Goal: Transaction & Acquisition: Book appointment/travel/reservation

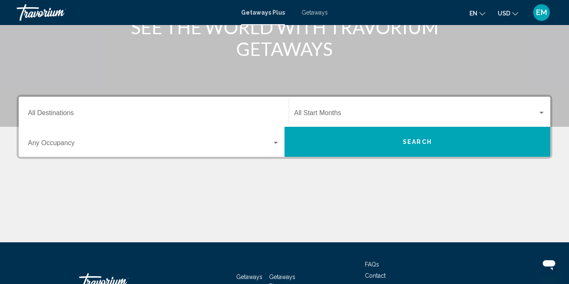
scroll to position [121, 0]
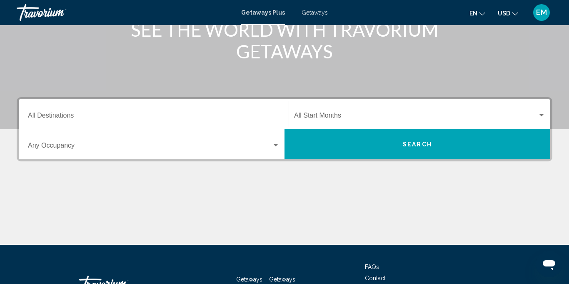
click at [320, 15] on span "Getaways" at bounding box center [315, 12] width 26 height 7
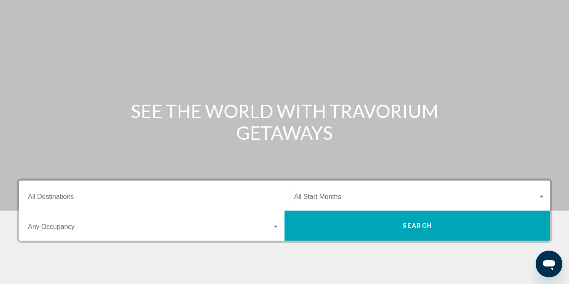
scroll to position [132, 0]
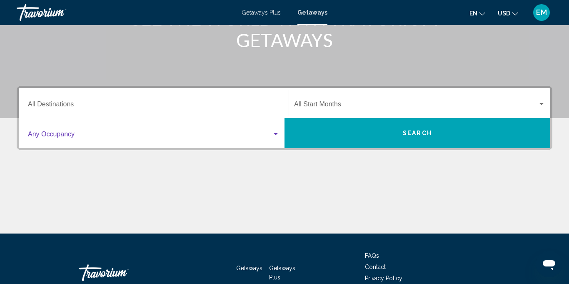
click at [64, 133] on span "Search widget" at bounding box center [150, 135] width 244 height 7
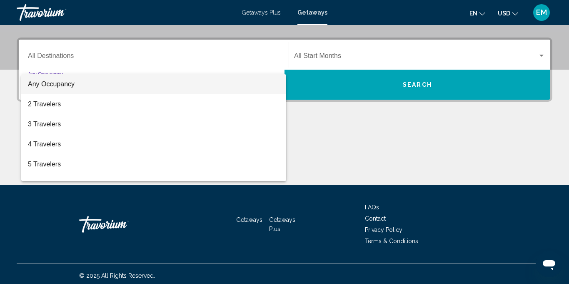
scroll to position [184, 0]
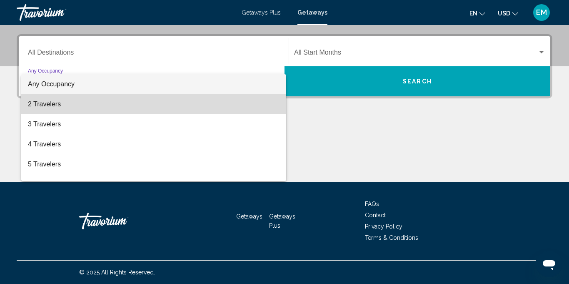
click at [56, 105] on span "2 Travelers" at bounding box center [154, 104] width 252 height 20
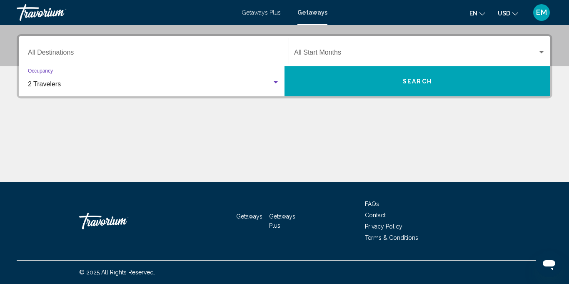
click at [538, 50] on div "Search widget" at bounding box center [541, 52] width 7 height 7
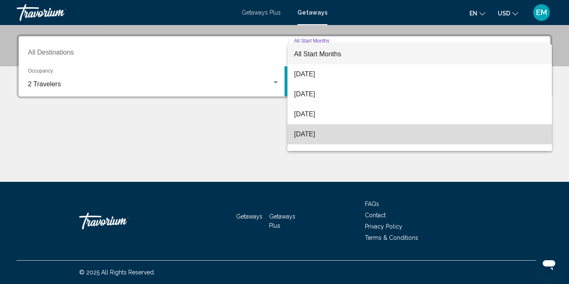
click at [477, 135] on span "November 2025" at bounding box center [419, 134] width 251 height 20
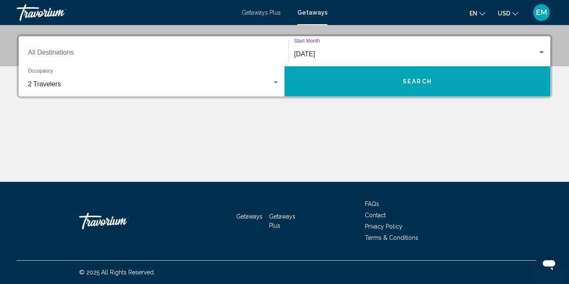
click at [419, 85] on button "Search" at bounding box center [418, 81] width 266 height 30
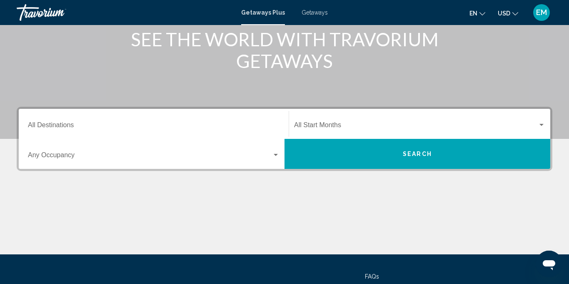
scroll to position [106, 0]
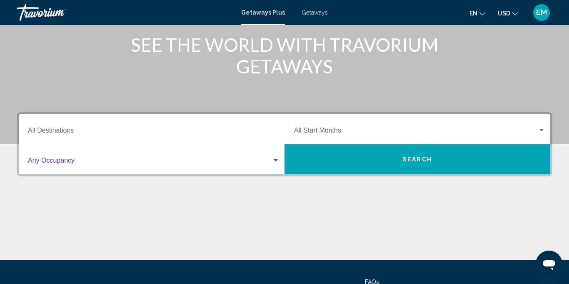
click at [275, 159] on div "Search widget" at bounding box center [276, 160] width 4 height 2
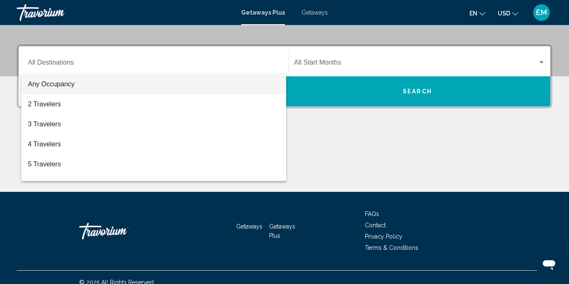
scroll to position [184, 0]
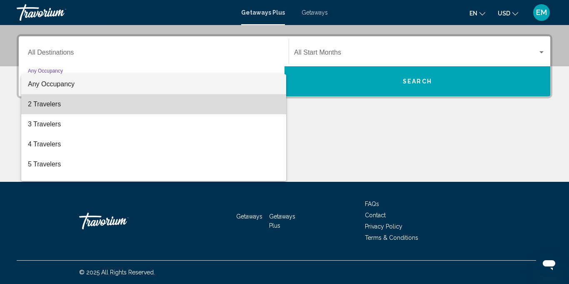
click at [42, 105] on span "2 Travelers" at bounding box center [154, 104] width 252 height 20
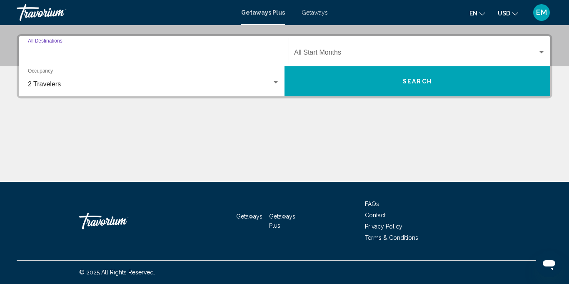
click at [58, 51] on input "Destination All Destinations" at bounding box center [154, 53] width 252 height 7
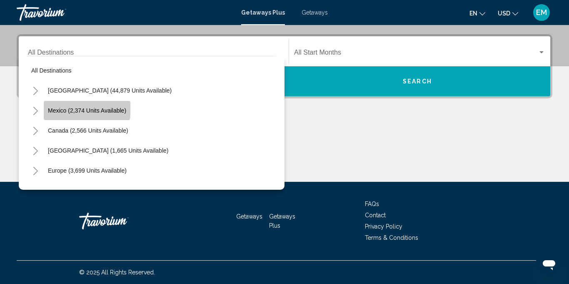
click at [86, 109] on span "Mexico (2,374 units available)" at bounding box center [87, 110] width 78 height 7
type input "**********"
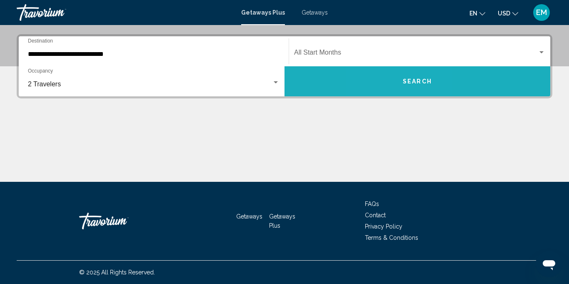
click at [394, 80] on button "Search" at bounding box center [418, 81] width 266 height 30
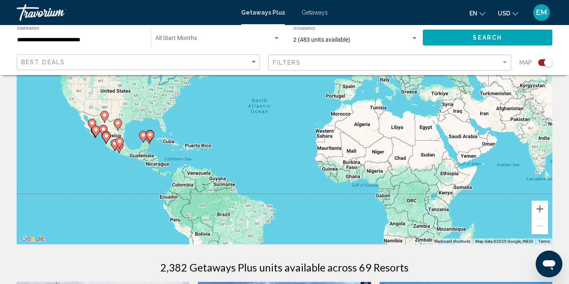
scroll to position [79, 0]
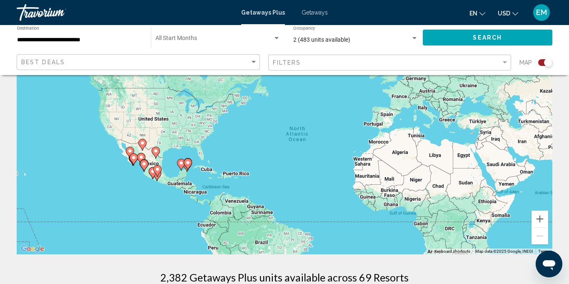
drag, startPoint x: 116, startPoint y: 144, endPoint x: 155, endPoint y: 161, distance: 43.3
click at [155, 162] on div "To activate drag with keyboard, press Alt + Enter. Once in keyboard drag state,…" at bounding box center [285, 129] width 536 height 250
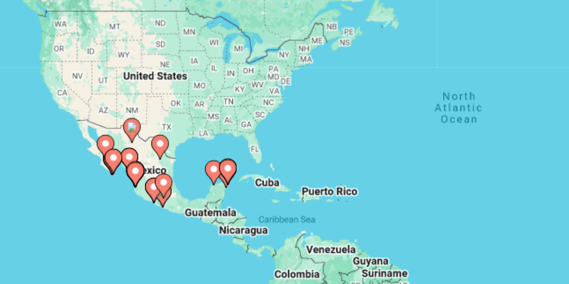
click at [157, 168] on image "Main content" at bounding box center [158, 167] width 5 height 5
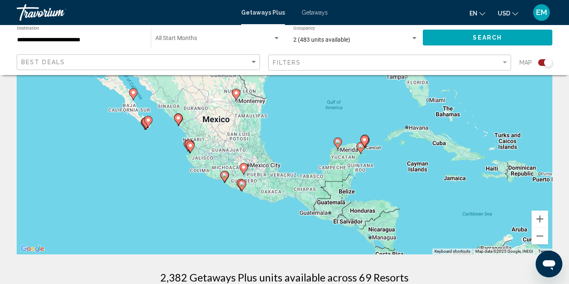
drag, startPoint x: 342, startPoint y: 98, endPoint x: 301, endPoint y: 146, distance: 62.7
click at [301, 146] on div "To activate drag with keyboard, press Alt + Enter. Once in keyboard drag state,…" at bounding box center [285, 129] width 536 height 250
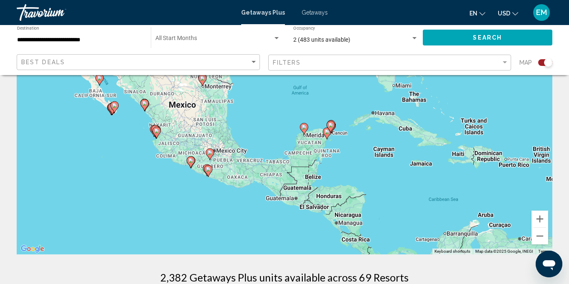
drag, startPoint x: 308, startPoint y: 125, endPoint x: 273, endPoint y: 111, distance: 37.4
click at [273, 111] on div "To activate drag with keyboard, press Alt + Enter. Once in keyboard drag state,…" at bounding box center [285, 129] width 536 height 250
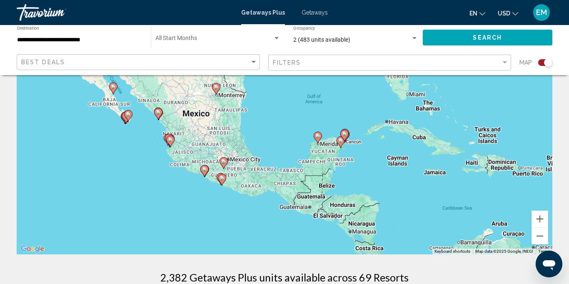
drag, startPoint x: 209, startPoint y: 168, endPoint x: 227, endPoint y: 175, distance: 19.4
click at [225, 176] on image "Main content" at bounding box center [222, 177] width 5 height 5
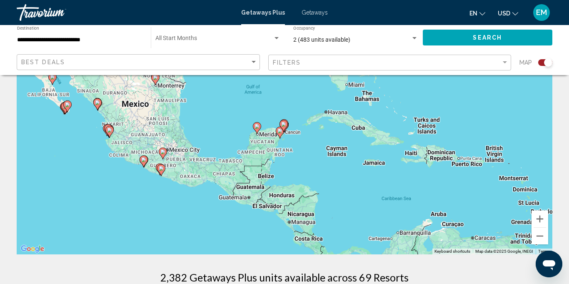
drag, startPoint x: 374, startPoint y: 179, endPoint x: 314, endPoint y: 172, distance: 59.9
click at [314, 172] on div "To activate drag with keyboard, press Alt + Enter. Once in keyboard drag state,…" at bounding box center [285, 129] width 536 height 250
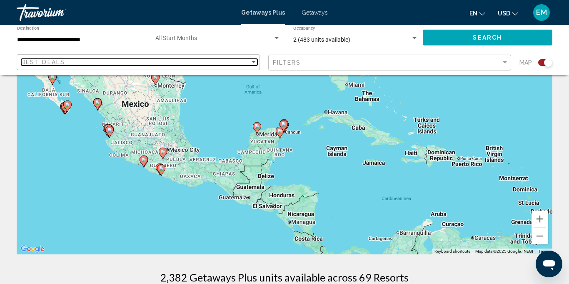
click at [253, 62] on div "Sort by" at bounding box center [254, 62] width 4 height 2
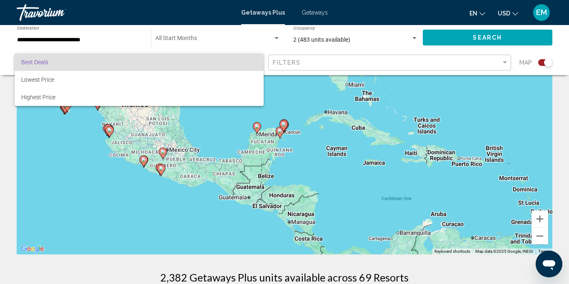
click at [121, 206] on div at bounding box center [284, 142] width 569 height 284
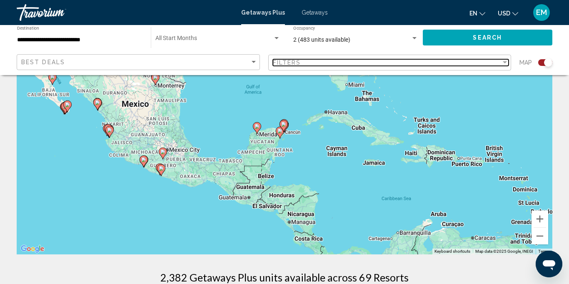
click at [505, 62] on div "Filter" at bounding box center [505, 62] width 4 height 2
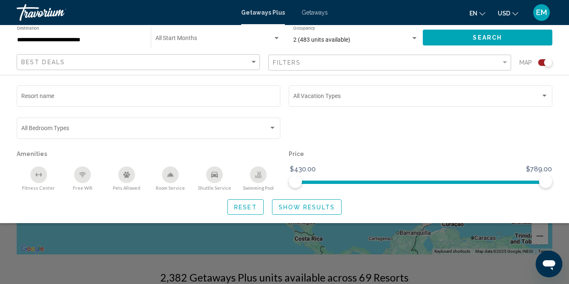
click at [147, 245] on div "Search widget" at bounding box center [284, 204] width 569 height 159
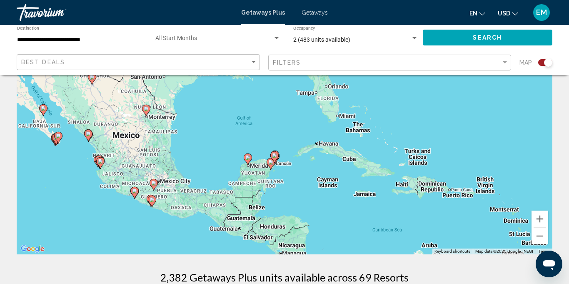
drag, startPoint x: 175, startPoint y: 226, endPoint x: 167, endPoint y: 260, distance: 34.8
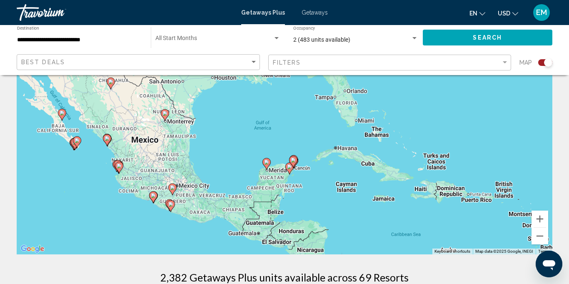
drag, startPoint x: 210, startPoint y: 138, endPoint x: 226, endPoint y: 144, distance: 16.5
click at [226, 144] on div "To activate drag with keyboard, press Alt + Enter. Once in keyboard drag state,…" at bounding box center [285, 129] width 536 height 250
click at [118, 168] on icon "Main content" at bounding box center [118, 167] width 7 height 11
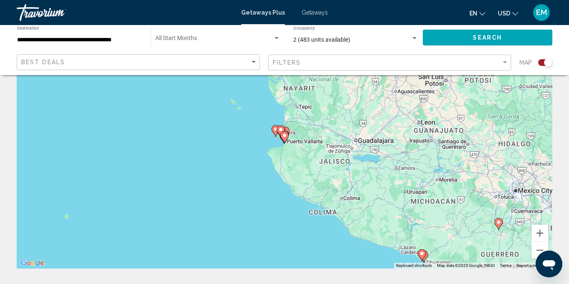
scroll to position [57, 0]
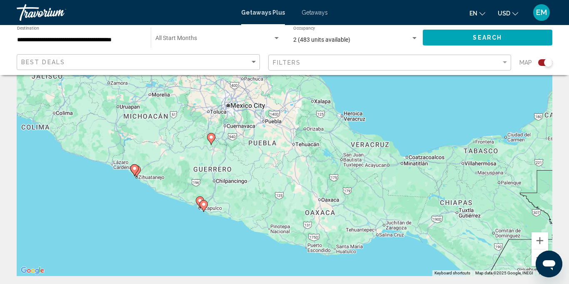
drag, startPoint x: 436, startPoint y: 154, endPoint x: 151, endPoint y: 69, distance: 297.7
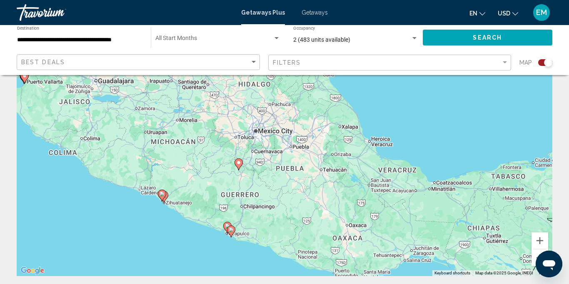
drag, startPoint x: 399, startPoint y: 190, endPoint x: 410, endPoint y: 214, distance: 26.7
click at [429, 213] on div "To navigate, press the arrow keys. To activate drag with keyboard, press Alt + …" at bounding box center [285, 151] width 536 height 250
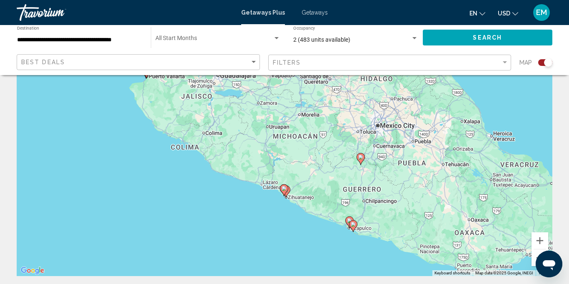
drag, startPoint x: 192, startPoint y: 159, endPoint x: 317, endPoint y: 153, distance: 124.3
click at [317, 153] on div "To navigate, press the arrow keys. To activate drag with keyboard, press Alt + …" at bounding box center [285, 151] width 536 height 250
click at [286, 191] on icon "Main content" at bounding box center [283, 190] width 7 height 11
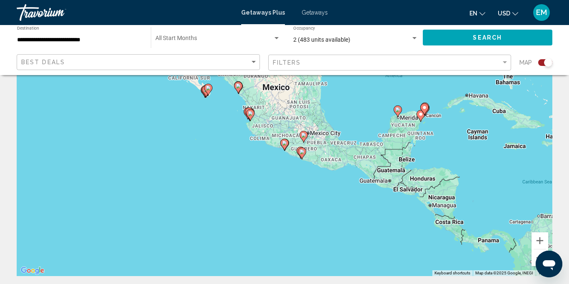
click at [285, 145] on image "Main content" at bounding box center [284, 142] width 5 height 5
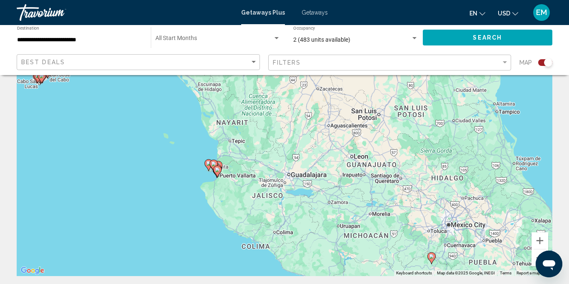
drag, startPoint x: 305, startPoint y: 132, endPoint x: 375, endPoint y: 278, distance: 161.3
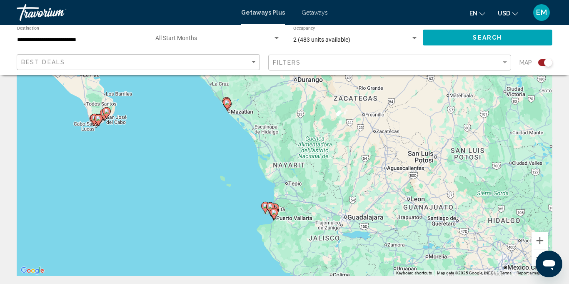
drag, startPoint x: 318, startPoint y: 208, endPoint x: 374, endPoint y: 252, distance: 70.9
click at [374, 252] on div "To activate drag with keyboard, press Alt + Enter. Once in keyboard drag state,…" at bounding box center [285, 151] width 536 height 250
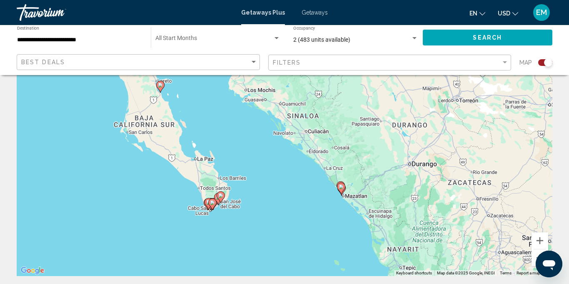
drag, startPoint x: 103, startPoint y: 137, endPoint x: 218, endPoint y: 223, distance: 143.8
click at [218, 223] on div "To activate drag with keyboard, press Alt + Enter. Once in keyboard drag state,…" at bounding box center [285, 151] width 536 height 250
click at [206, 205] on icon "Main content" at bounding box center [209, 204] width 8 height 12
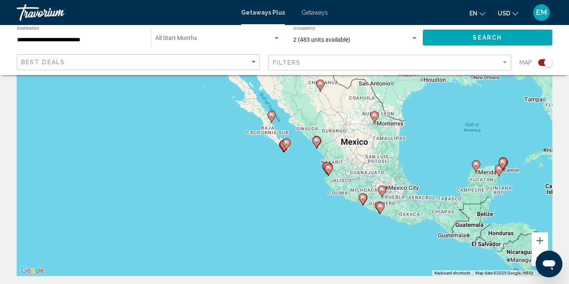
click at [284, 152] on div "Main content" at bounding box center [552, 152] width 536 height 0
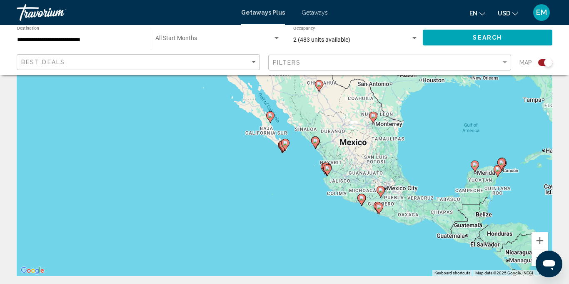
click at [281, 149] on gmp-advanced-marker "Main content" at bounding box center [285, 144] width 8 height 12
type input "**********"
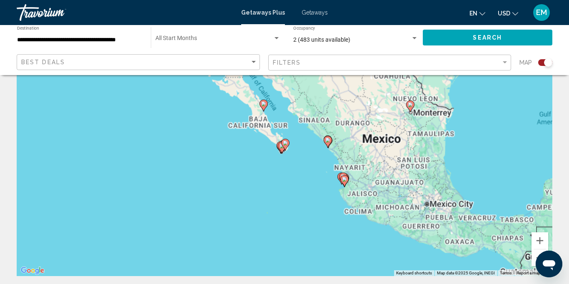
click at [285, 151] on div "Main content" at bounding box center [553, 151] width 536 height 0
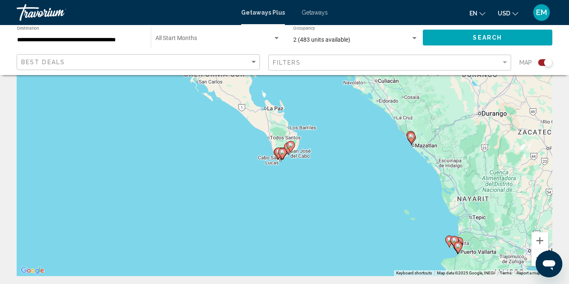
click at [276, 157] on gmp-advanced-marker "Main content" at bounding box center [279, 153] width 8 height 12
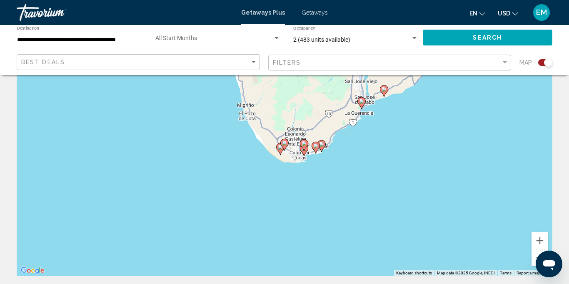
click at [305, 154] on gmp-advanced-marker "Main content" at bounding box center [304, 150] width 8 height 12
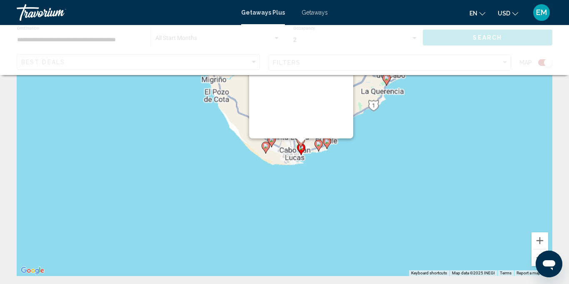
click at [305, 151] on div "To navigate, press the arrow keys. To activate drag with keyboard, press Alt + …" at bounding box center [553, 151] width 536 height 0
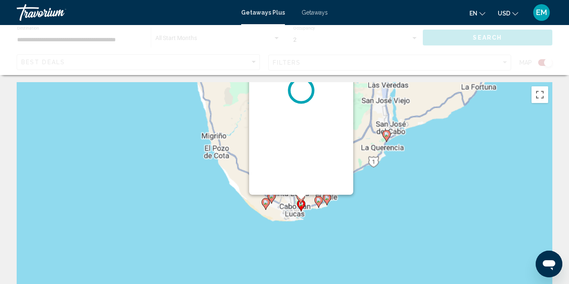
scroll to position [0, 0]
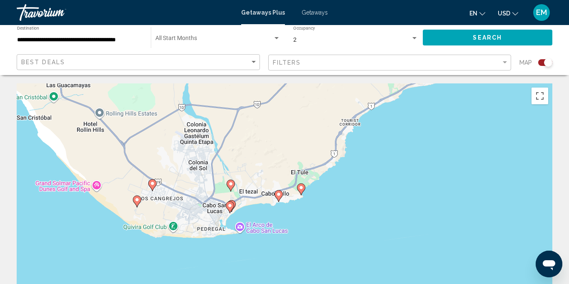
drag, startPoint x: 329, startPoint y: 232, endPoint x: 266, endPoint y: 122, distance: 126.9
click at [266, 122] on div "To activate drag with keyboard, press Alt + Enter. Once in keyboard drag state,…" at bounding box center [285, 208] width 536 height 250
click at [229, 205] on image "Main content" at bounding box center [229, 205] width 5 height 5
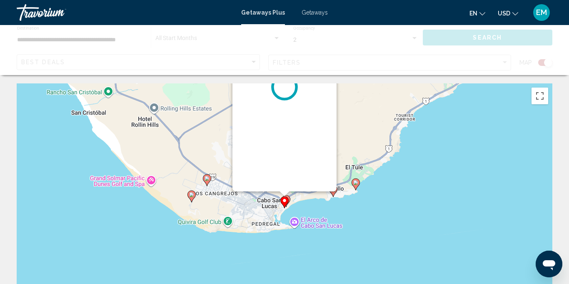
click at [229, 205] on div "To activate drag with keyboard, press Alt + Enter. Once in keyboard drag state,…" at bounding box center [285, 208] width 536 height 250
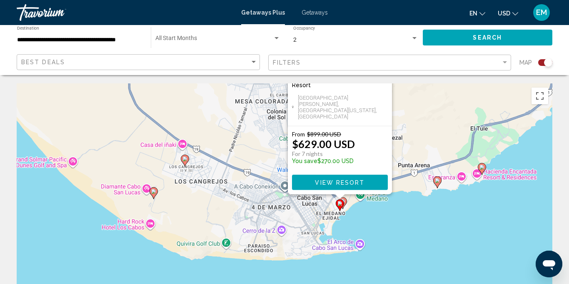
click at [379, 153] on div "From $899.00 USD $629.00 USD For 7 nights You save $270.00 USD" at bounding box center [340, 149] width 96 height 38
click at [400, 163] on div "To activate drag with keyboard, press Alt + Enter. Once in keyboard drag state,…" at bounding box center [285, 208] width 536 height 250
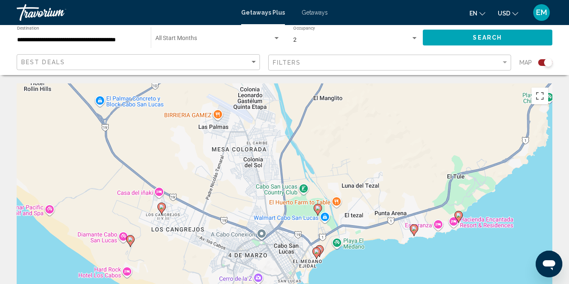
drag, startPoint x: 430, startPoint y: 235, endPoint x: 408, endPoint y: 282, distance: 52.5
click at [408, 282] on div "To activate drag with keyboard, press Alt + Enter. Once in keyboard drag state,…" at bounding box center [285, 208] width 536 height 250
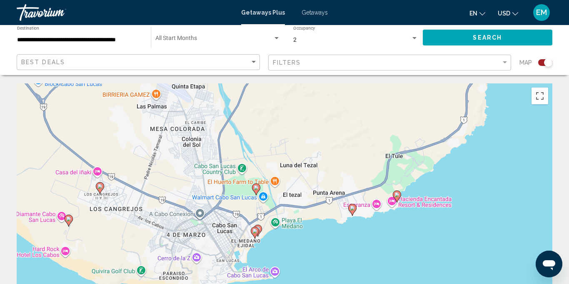
drag, startPoint x: 393, startPoint y: 137, endPoint x: 331, endPoint y: 117, distance: 65.6
click at [331, 117] on div "To activate drag with keyboard, press Alt + Enter. Once in keyboard drag state,…" at bounding box center [285, 208] width 536 height 250
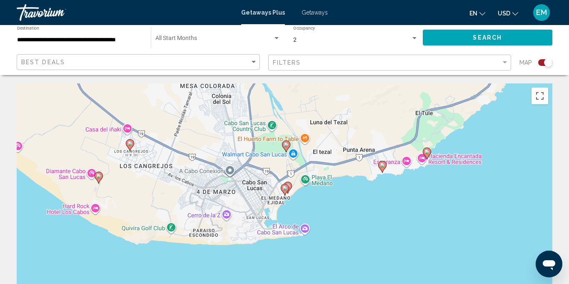
drag, startPoint x: 326, startPoint y: 256, endPoint x: 357, endPoint y: 214, distance: 52.7
click at [357, 214] on div "To activate drag with keyboard, press Alt + Enter. Once in keyboard drag state,…" at bounding box center [285, 208] width 536 height 250
click at [286, 187] on image "Main content" at bounding box center [284, 187] width 5 height 5
click at [286, 208] on div "To activate drag with keyboard, press Alt + Enter. Once in keyboard drag state,…" at bounding box center [553, 208] width 536 height 0
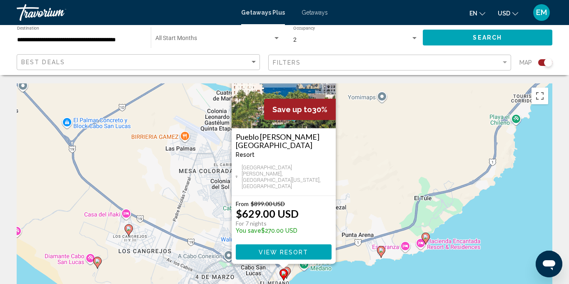
drag, startPoint x: 349, startPoint y: 211, endPoint x: 349, endPoint y: 276, distance: 65.0
click at [349, 276] on div "To activate drag with keyboard, press Alt + Enter. Once in keyboard drag state,…" at bounding box center [285, 208] width 536 height 250
click at [271, 248] on span "View Resort" at bounding box center [284, 251] width 50 height 7
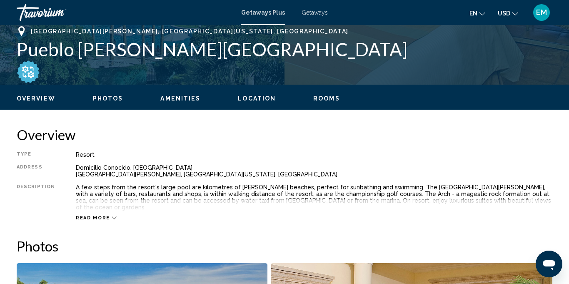
scroll to position [337, 0]
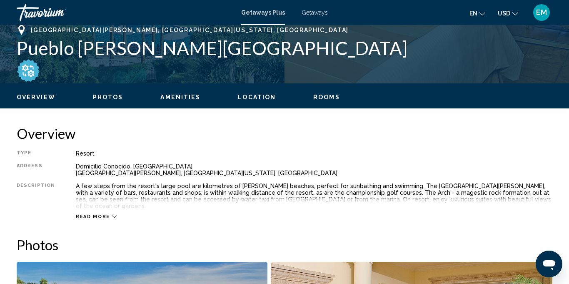
click at [112, 214] on icon "Main content" at bounding box center [114, 216] width 5 height 5
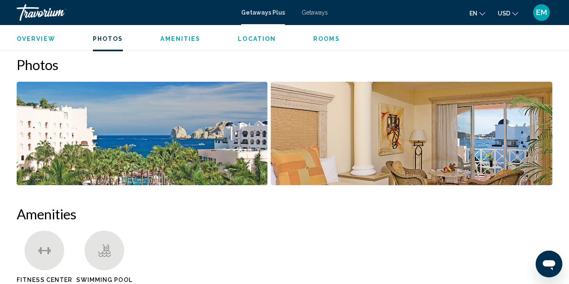
scroll to position [278, 0]
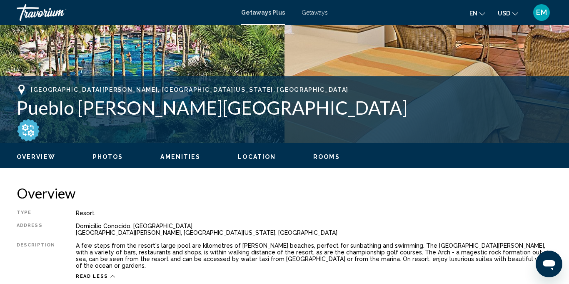
click at [110, 160] on button "Photos" at bounding box center [108, 156] width 30 height 7
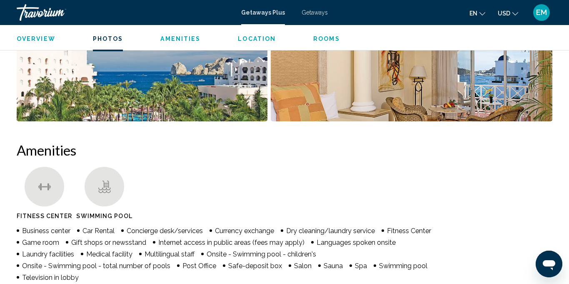
scroll to position [339, 0]
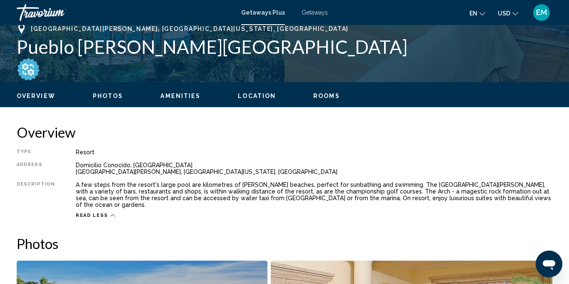
click at [320, 96] on span "Rooms" at bounding box center [326, 95] width 27 height 7
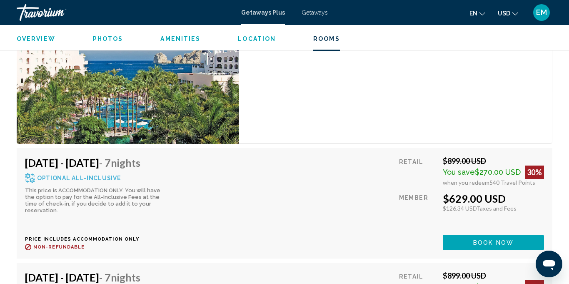
scroll to position [2025, 0]
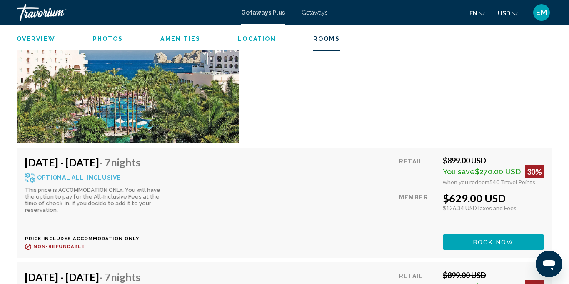
click at [424, 192] on div "Member" at bounding box center [417, 210] width 37 height 36
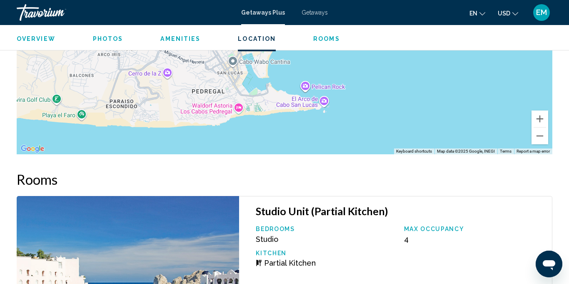
scroll to position [1802, 0]
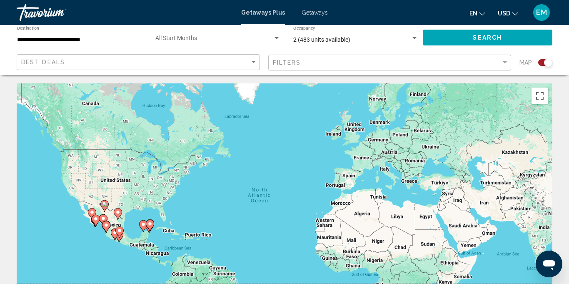
click at [116, 234] on gmp-advanced-marker "Main content" at bounding box center [119, 232] width 8 height 12
click at [116, 234] on div "To activate drag with keyboard, press Alt + Enter. Once in keyboard drag state,…" at bounding box center [285, 208] width 536 height 250
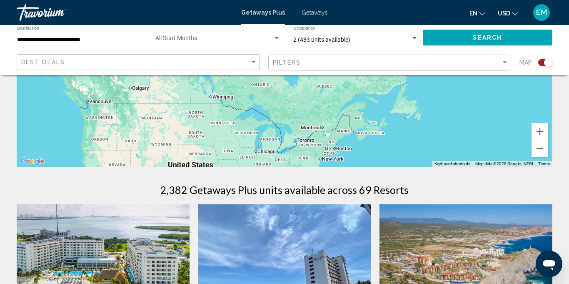
scroll to position [174, 0]
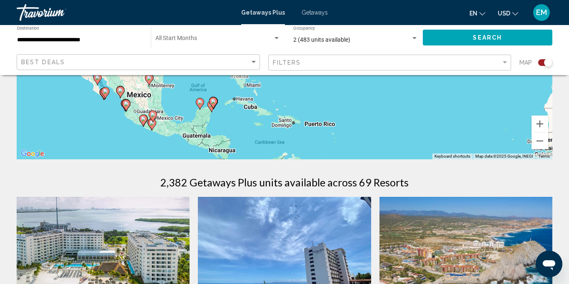
drag, startPoint x: 96, startPoint y: 233, endPoint x: 97, endPoint y: 121, distance: 112.1
click at [97, 121] on div "To activate drag with keyboard, press Alt + Enter. Once in keyboard drag state,…" at bounding box center [285, 34] width 536 height 250
click at [417, 98] on div "To activate drag with keyboard, press Alt + Enter. Once in keyboard drag state,…" at bounding box center [285, 34] width 536 height 250
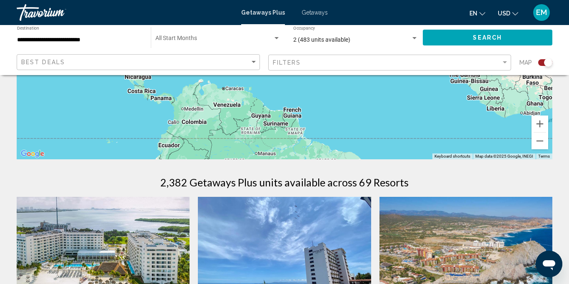
drag, startPoint x: 424, startPoint y: 112, endPoint x: 355, endPoint y: 53, distance: 90.8
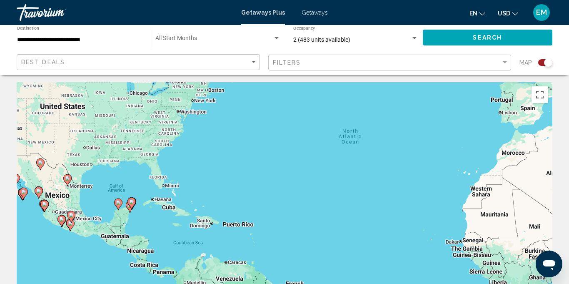
scroll to position [0, 0]
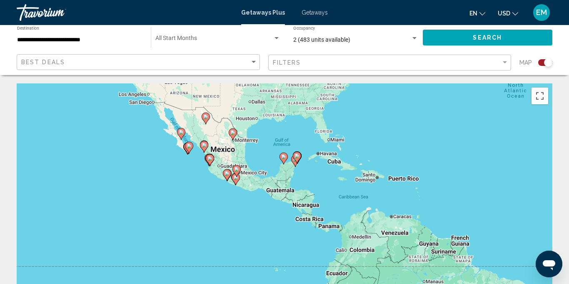
drag, startPoint x: 296, startPoint y: 181, endPoint x: 460, endPoint y: 135, distance: 169.9
click at [460, 135] on div "To activate drag with keyboard, press Alt + Enter. Once in keyboard drag state,…" at bounding box center [285, 208] width 536 height 250
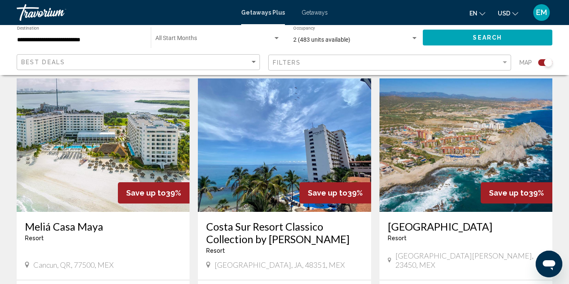
scroll to position [294, 0]
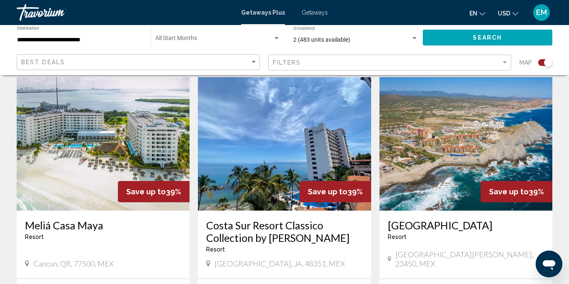
drag, startPoint x: 202, startPoint y: 222, endPoint x: 331, endPoint y: 231, distance: 128.6
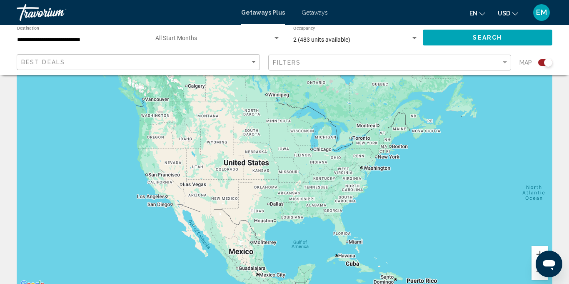
drag, startPoint x: 290, startPoint y: 200, endPoint x: 188, endPoint y: 47, distance: 183.8
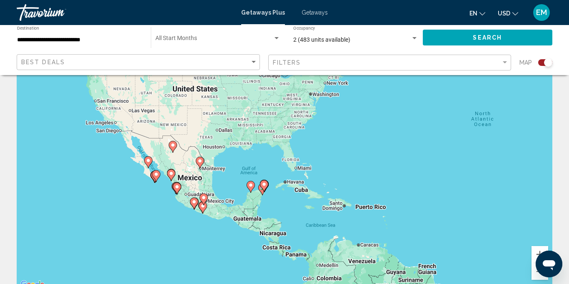
drag, startPoint x: 187, startPoint y: 202, endPoint x: 137, endPoint y: 135, distance: 83.2
click at [137, 134] on div "To activate drag with keyboard, press Alt + Enter. Once in keyboard drag state,…" at bounding box center [285, 165] width 536 height 250
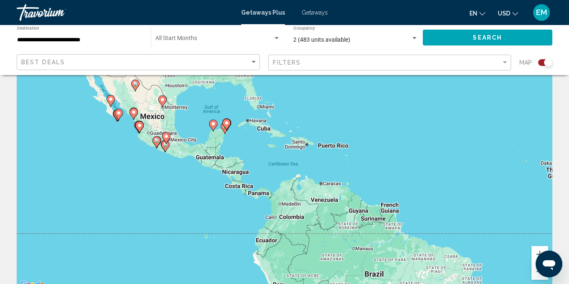
drag, startPoint x: 187, startPoint y: 241, endPoint x: 154, endPoint y: 185, distance: 64.7
click at [154, 185] on div "To activate drag with keyboard, press Alt + Enter. Once in keyboard drag state,…" at bounding box center [285, 165] width 536 height 250
click at [111, 113] on div "To activate drag with keyboard, press Alt + Enter. Once in keyboard drag state,…" at bounding box center [285, 165] width 536 height 250
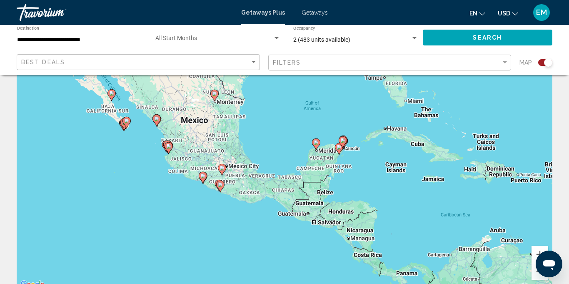
click at [122, 125] on gmp-advanced-marker "Main content" at bounding box center [126, 122] width 8 height 12
type input "**********"
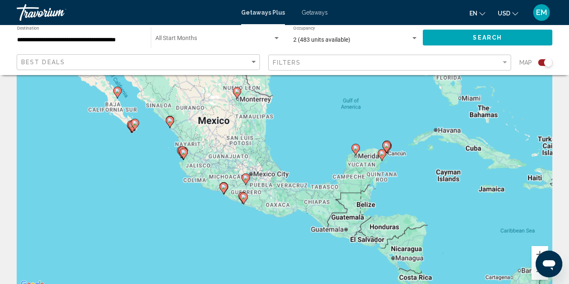
click at [122, 125] on div "To navigate, press the arrow keys. To activate drag with keyboard, press Alt + …" at bounding box center [285, 165] width 536 height 250
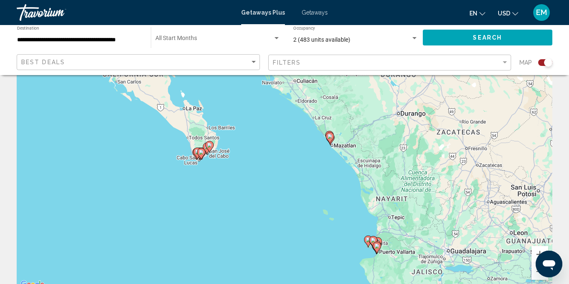
click at [195, 152] on image "Main content" at bounding box center [197, 151] width 5 height 5
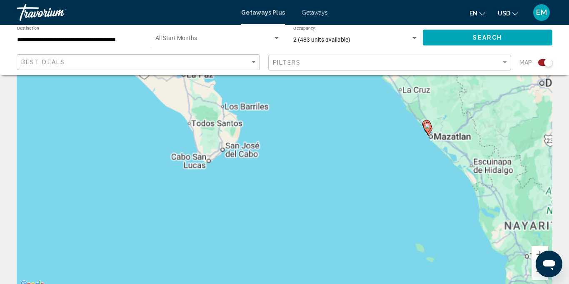
click at [195, 152] on div "To activate drag with keyboard, press Alt + Enter. Once in keyboard drag state,…" at bounding box center [285, 165] width 536 height 250
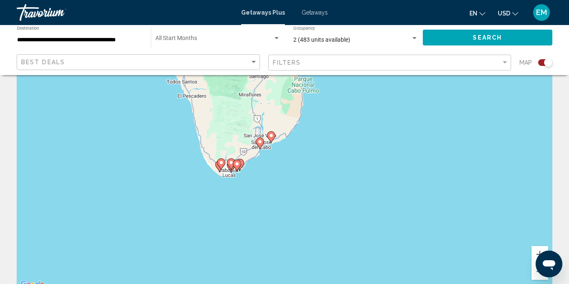
click at [222, 164] on image "Main content" at bounding box center [221, 162] width 5 height 5
click at [222, 165] on div "To activate drag with keyboard, press Alt + Enter. Once in keyboard drag state,…" at bounding box center [285, 165] width 536 height 250
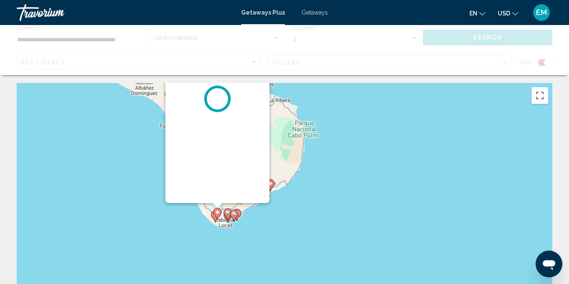
scroll to position [0, 0]
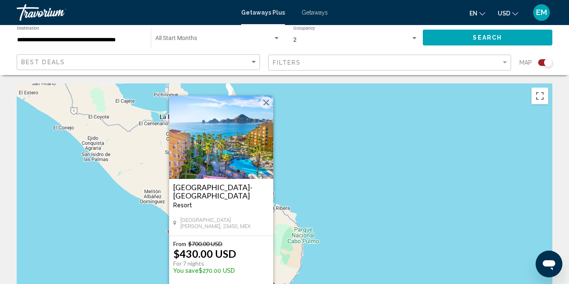
click at [345, 167] on div "To activate drag with keyboard, press Alt + Enter. Once in keyboard drag state,…" at bounding box center [285, 208] width 536 height 250
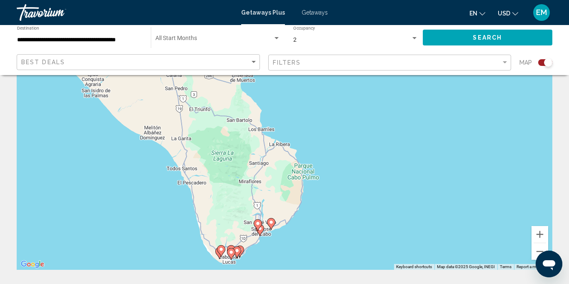
scroll to position [64, 0]
click at [220, 252] on icon "Main content" at bounding box center [220, 250] width 7 height 11
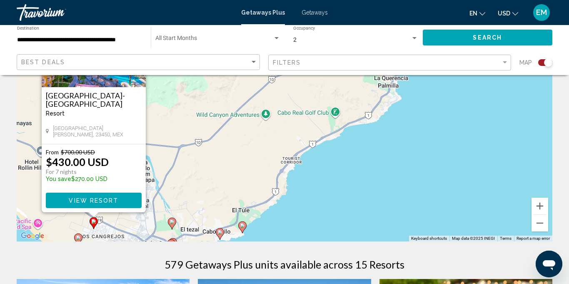
scroll to position [92, 0]
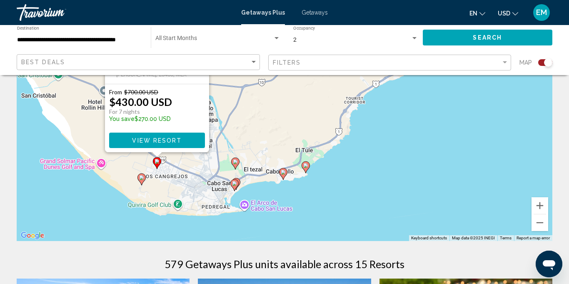
drag, startPoint x: 391, startPoint y: 181, endPoint x: 456, endPoint y: 122, distance: 87.3
click at [456, 122] on div "To activate drag with keyboard, press Alt + Enter. Once in keyboard drag state,…" at bounding box center [285, 116] width 536 height 250
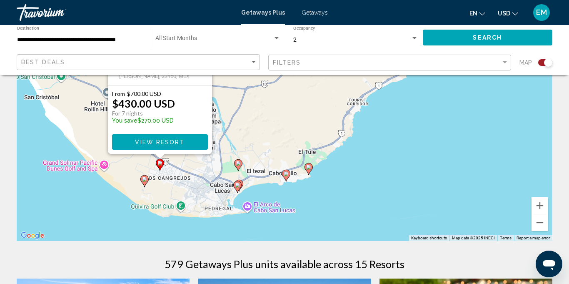
click at [237, 189] on icon "Main content" at bounding box center [237, 186] width 7 height 11
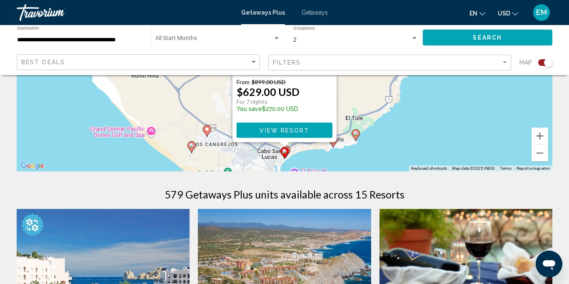
scroll to position [152, 0]
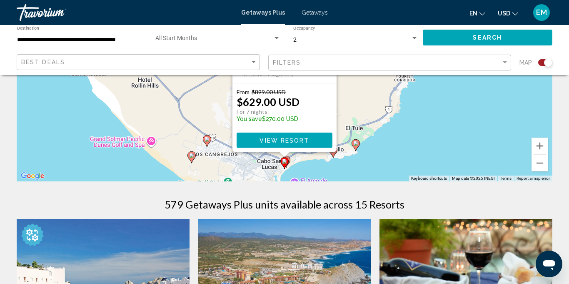
click at [284, 163] on image "Main content" at bounding box center [284, 161] width 5 height 5
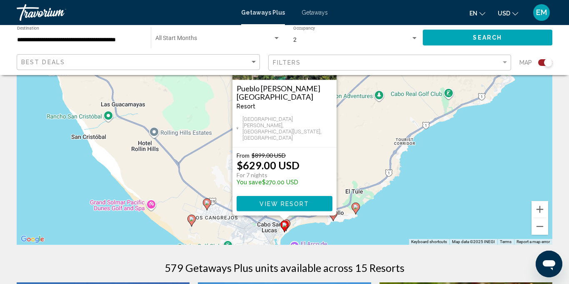
scroll to position [94, 0]
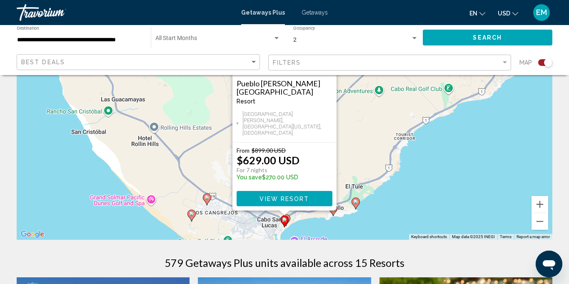
click at [317, 227] on div "To activate drag with keyboard, press Alt + Enter. Once in keyboard drag state,…" at bounding box center [285, 115] width 536 height 250
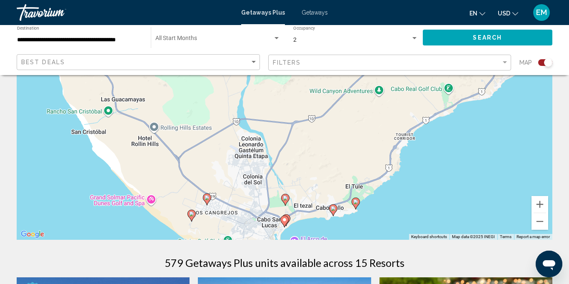
click at [290, 217] on icon "Main content" at bounding box center [285, 220] width 7 height 11
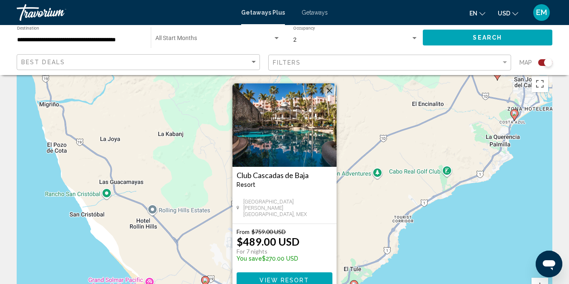
scroll to position [19, 0]
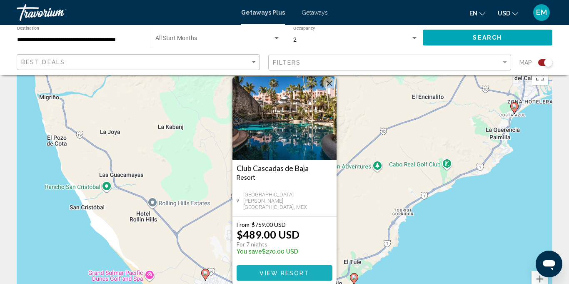
click at [307, 274] on span "View Resort" at bounding box center [285, 273] width 50 height 7
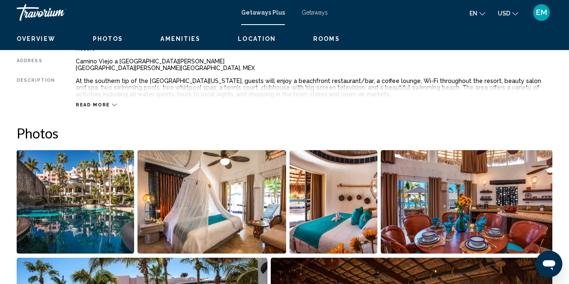
scroll to position [446, 0]
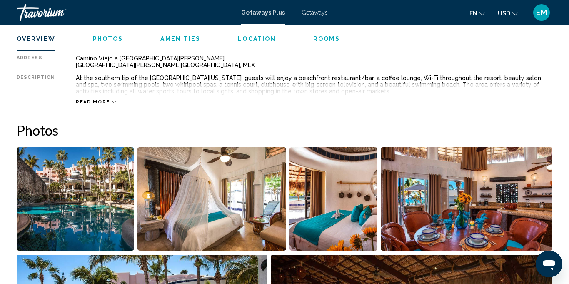
click at [112, 103] on icon "Main content" at bounding box center [114, 102] width 5 height 5
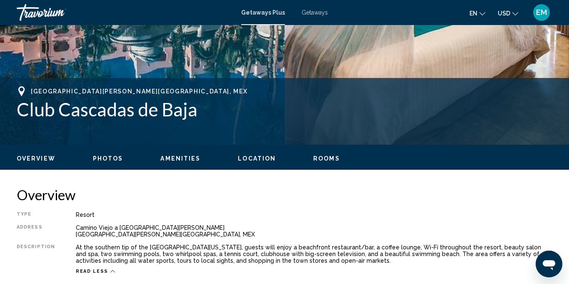
scroll to position [0, 0]
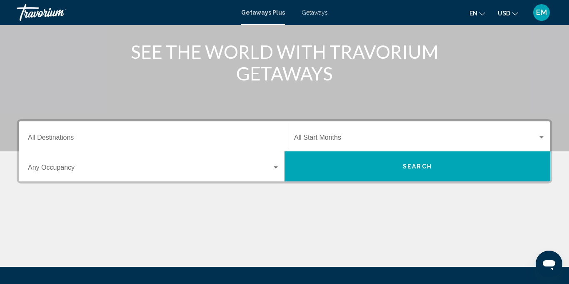
scroll to position [134, 0]
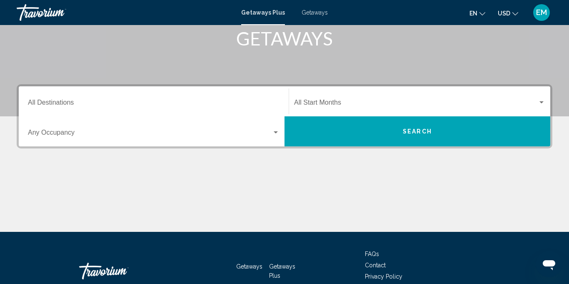
click at [277, 135] on div "Search widget" at bounding box center [275, 132] width 7 height 7
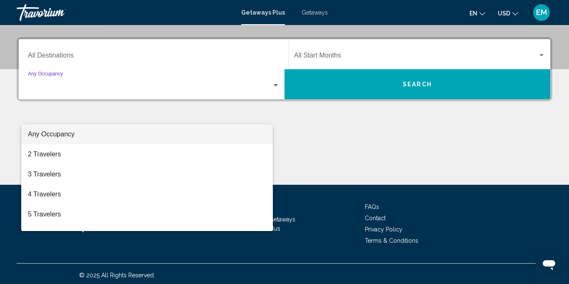
scroll to position [184, 0]
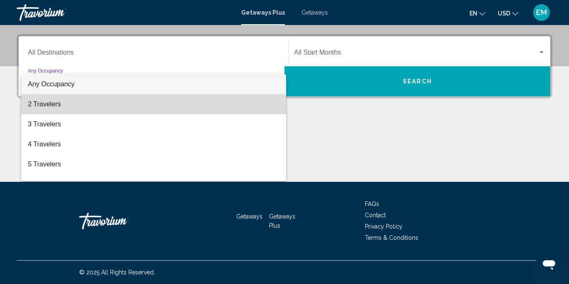
click at [50, 104] on span "2 Travelers" at bounding box center [154, 104] width 252 height 20
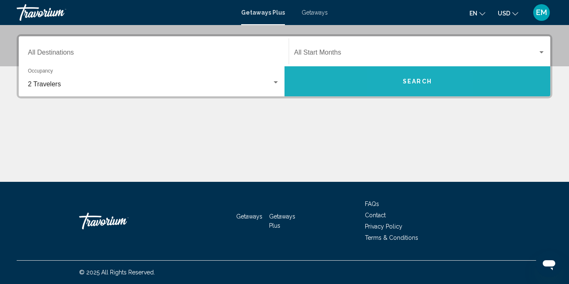
click at [406, 81] on span "Search" at bounding box center [417, 81] width 29 height 7
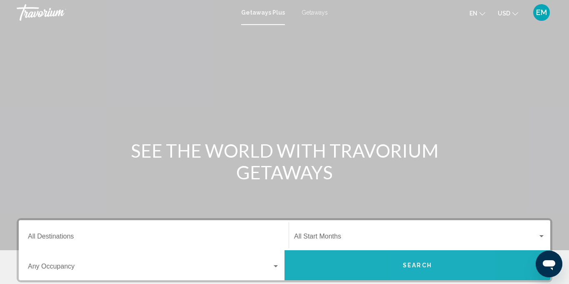
click at [426, 265] on span "Search" at bounding box center [417, 265] width 29 height 7
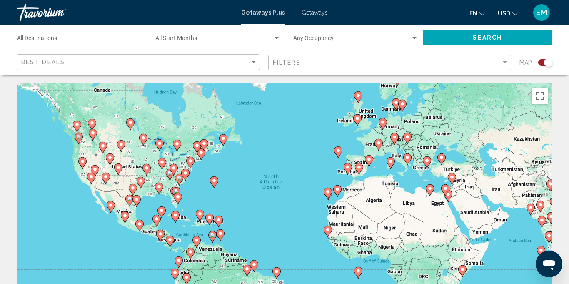
drag, startPoint x: 257, startPoint y: 256, endPoint x: 270, endPoint y: 241, distance: 20.1
click at [270, 241] on div "To activate drag with keyboard, press Alt + Enter. Once in keyboard drag state,…" at bounding box center [285, 208] width 536 height 250
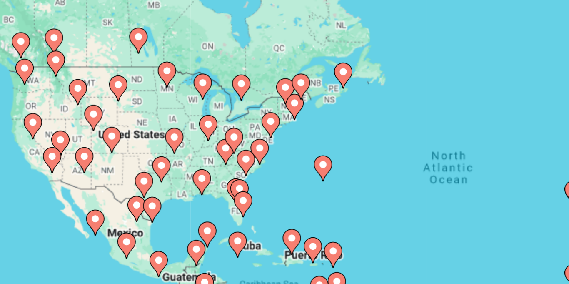
drag, startPoint x: 161, startPoint y: 198, endPoint x: 181, endPoint y: 197, distance: 20.0
click at [181, 197] on div "To activate drag with keyboard, press Alt + Enter. Once in keyboard drag state,…" at bounding box center [285, 208] width 536 height 250
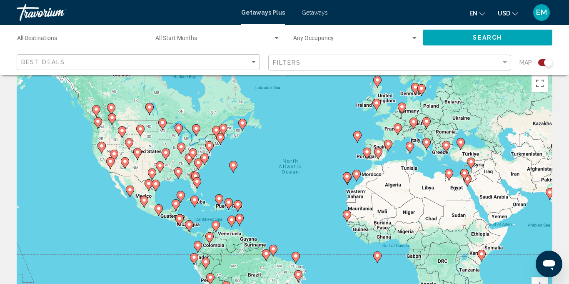
scroll to position [13, 0]
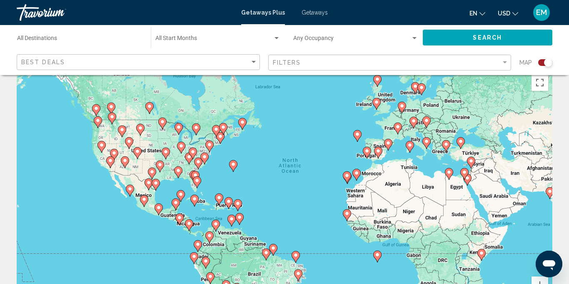
click at [199, 164] on image "Main content" at bounding box center [198, 161] width 5 height 5
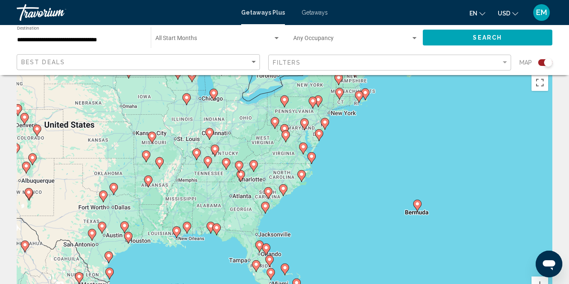
click at [326, 125] on icon "Main content" at bounding box center [324, 123] width 7 height 11
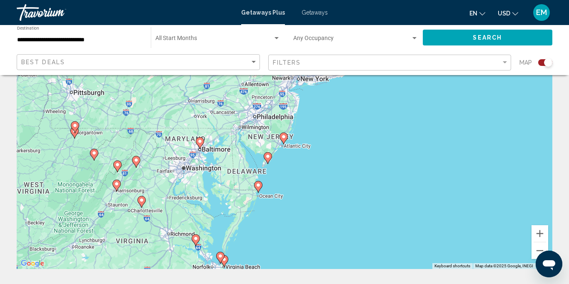
scroll to position [67, 0]
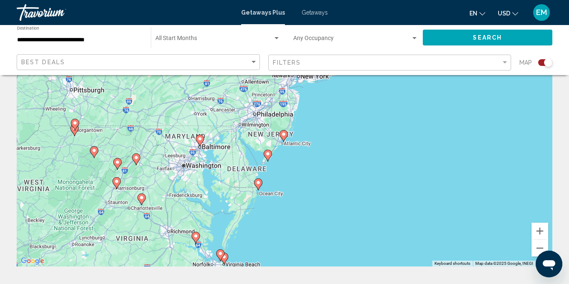
click at [259, 183] on image "Main content" at bounding box center [258, 182] width 5 height 5
click at [259, 183] on div "To navigate, press the arrow keys. To activate drag with keyboard, press Alt + …" at bounding box center [285, 141] width 536 height 250
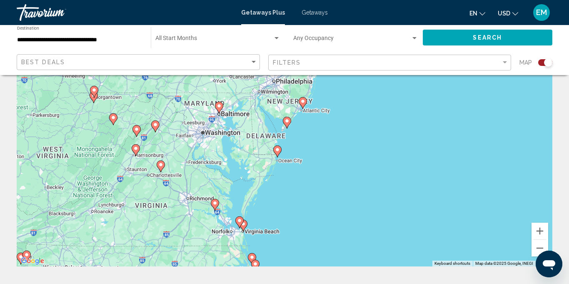
click at [280, 150] on image "Main content" at bounding box center [277, 149] width 5 height 5
type input "**********"
click at [279, 151] on image "Main content" at bounding box center [277, 149] width 5 height 5
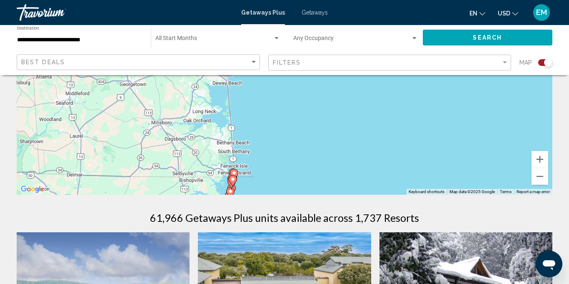
scroll to position [140, 0]
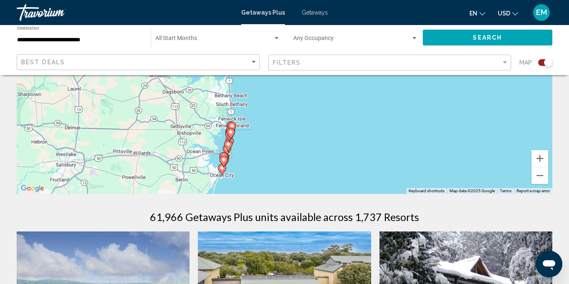
drag, startPoint x: 269, startPoint y: 170, endPoint x: 267, endPoint y: 122, distance: 48.3
click at [267, 122] on div "To navigate, press the arrow keys. To activate drag with keyboard, press Alt + …" at bounding box center [285, 69] width 536 height 250
click at [223, 170] on image "Main content" at bounding box center [222, 167] width 5 height 5
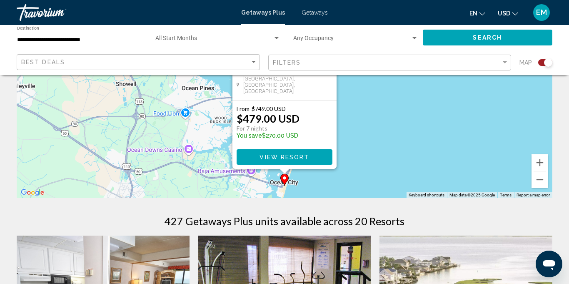
scroll to position [142, 0]
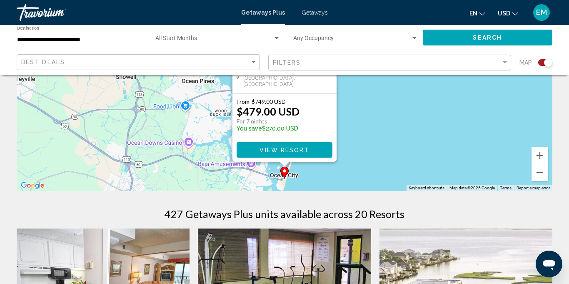
click at [352, 177] on div "To activate drag with keyboard, press Alt + Enter. Once in keyboard drag state,…" at bounding box center [285, 66] width 536 height 250
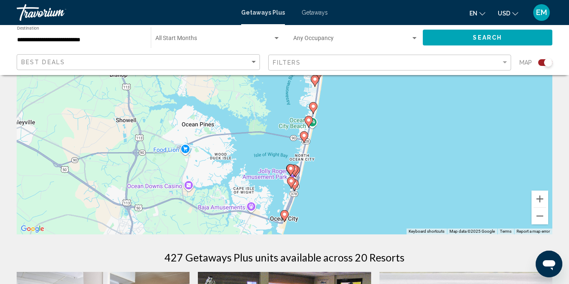
scroll to position [100, 0]
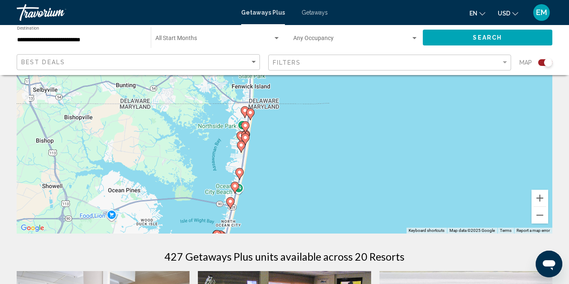
drag, startPoint x: 342, startPoint y: 143, endPoint x: 268, endPoint y: 210, distance: 100.0
click at [268, 210] on div "To activate drag with keyboard, press Alt + Enter. Once in keyboard drag state,…" at bounding box center [285, 108] width 536 height 250
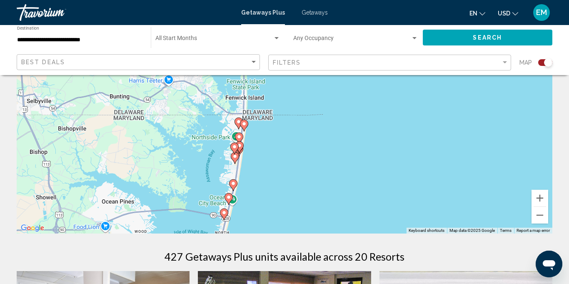
drag, startPoint x: 284, startPoint y: 155, endPoint x: 277, endPoint y: 167, distance: 13.6
click at [277, 167] on div "To activate drag with keyboard, press Alt + Enter. Once in keyboard drag state,…" at bounding box center [285, 108] width 536 height 250
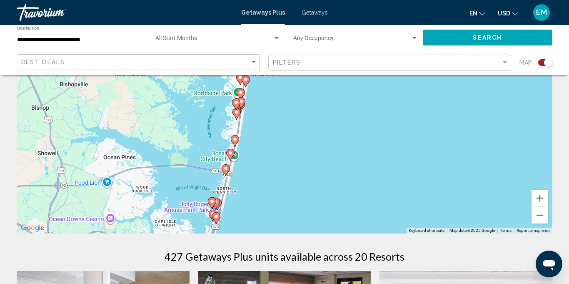
drag, startPoint x: 282, startPoint y: 174, endPoint x: 283, endPoint y: 140, distance: 33.3
click at [283, 140] on div "To activate drag with keyboard, press Alt + Enter. Once in keyboard drag state,…" at bounding box center [285, 108] width 536 height 250
click at [231, 154] on image "Main content" at bounding box center [230, 152] width 5 height 5
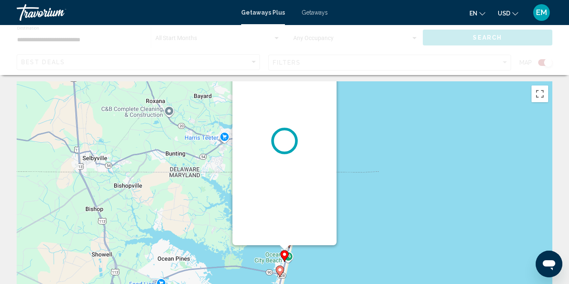
scroll to position [0, 0]
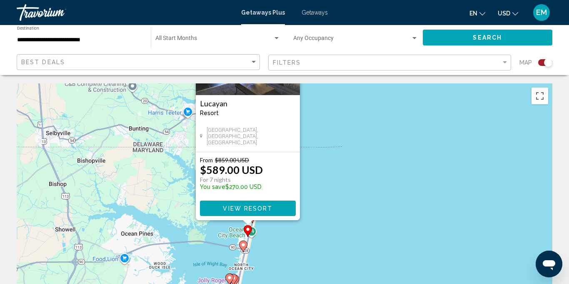
drag, startPoint x: 433, startPoint y: 210, endPoint x: 396, endPoint y: 122, distance: 94.6
click at [395, 122] on div "To activate drag with keyboard, press Alt + Enter. Once in keyboard drag state,…" at bounding box center [285, 208] width 536 height 250
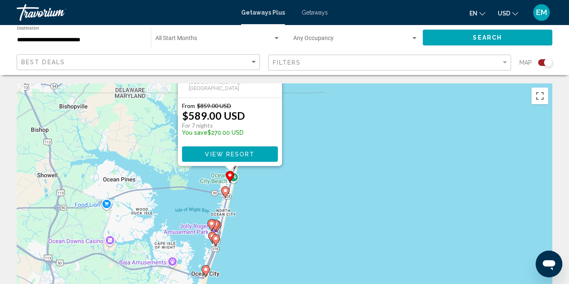
drag, startPoint x: 402, startPoint y: 215, endPoint x: 383, endPoint y: 159, distance: 59.0
click at [383, 159] on div "To activate drag with keyboard, press Alt + Enter. Once in keyboard drag state,…" at bounding box center [285, 208] width 536 height 250
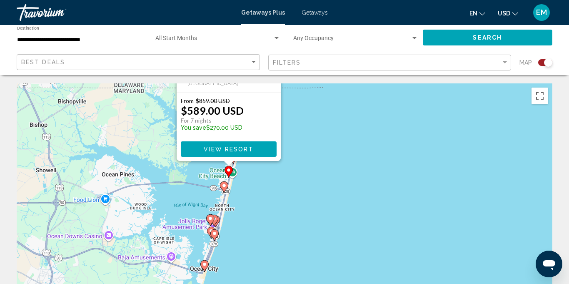
click at [210, 219] on image "Main content" at bounding box center [210, 218] width 5 height 5
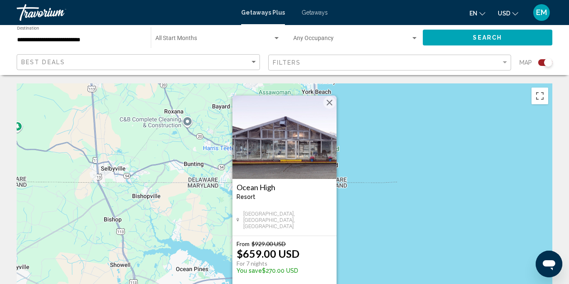
click at [332, 102] on button "Close" at bounding box center [329, 102] width 12 height 12
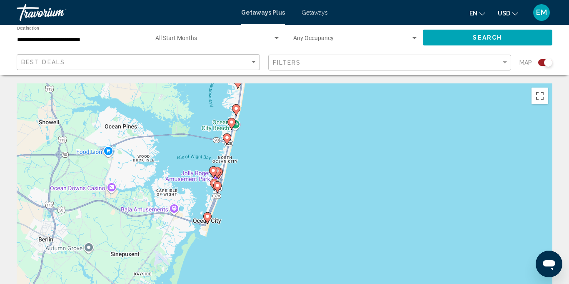
drag, startPoint x: 276, startPoint y: 230, endPoint x: 204, endPoint y: 83, distance: 164.3
click at [204, 84] on div "To activate drag with keyboard, press Alt + Enter. Once in keyboard drag state,…" at bounding box center [285, 208] width 536 height 250
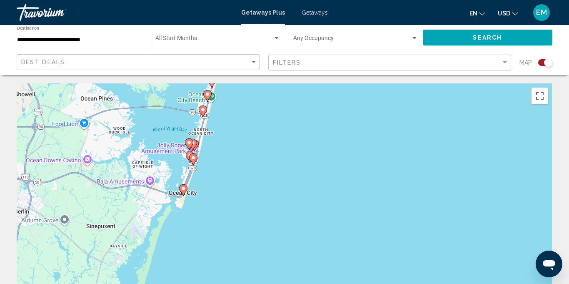
drag, startPoint x: 168, startPoint y: 210, endPoint x: 146, endPoint y: 188, distance: 30.6
click at [146, 189] on div "To activate drag with keyboard, press Alt + Enter. Once in keyboard drag state,…" at bounding box center [285, 208] width 536 height 250
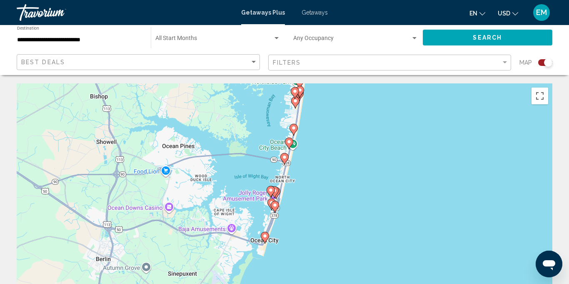
drag, startPoint x: 158, startPoint y: 160, endPoint x: 239, endPoint y: 210, distance: 95.6
click at [239, 210] on div "To activate drag with keyboard, press Alt + Enter. Once in keyboard drag state,…" at bounding box center [285, 208] width 536 height 250
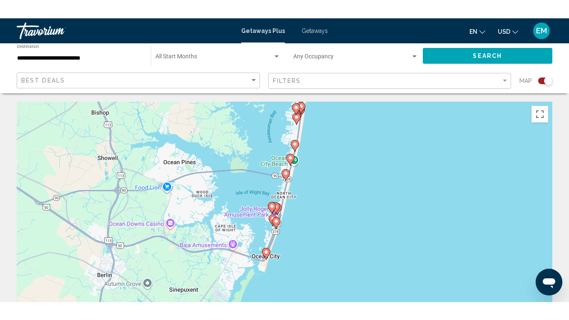
scroll to position [15, 0]
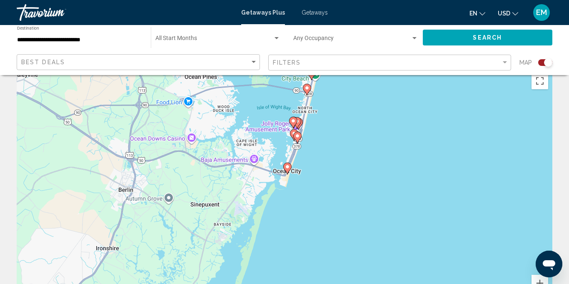
drag, startPoint x: 390, startPoint y: 219, endPoint x: 410, endPoint y: 168, distance: 54.8
click at [410, 168] on div "To activate drag with keyboard, press Alt + Enter. Once in keyboard drag state,…" at bounding box center [285, 193] width 536 height 250
click at [542, 81] on button "Toggle fullscreen view" at bounding box center [540, 80] width 17 height 17
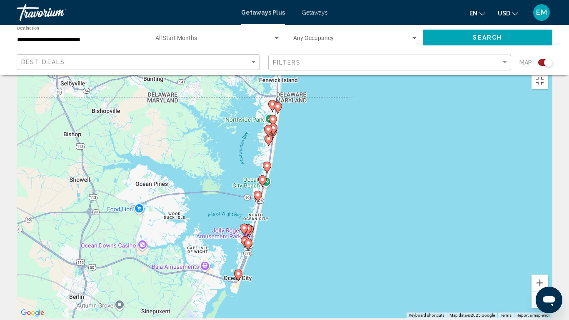
drag, startPoint x: 380, startPoint y: 192, endPoint x: 331, endPoint y: 300, distance: 119.3
click at [331, 283] on div "To activate drag with keyboard, press Alt + Enter. Once in keyboard drag state,…" at bounding box center [285, 193] width 536 height 250
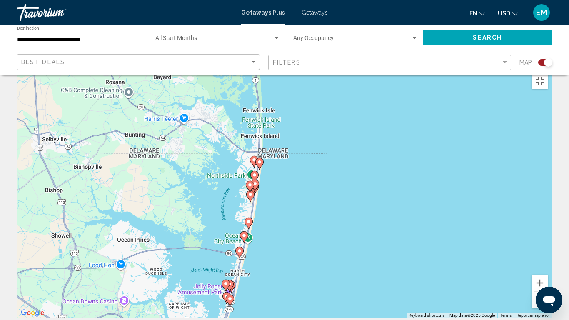
drag, startPoint x: 349, startPoint y: 213, endPoint x: 330, endPoint y: 269, distance: 58.8
click at [330, 270] on div "To activate drag with keyboard, press Alt + Enter. Once in keyboard drag state,…" at bounding box center [285, 193] width 536 height 250
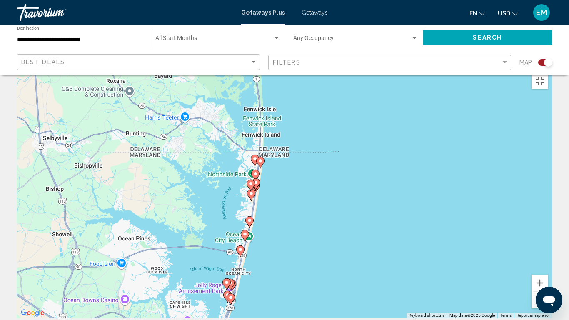
click at [253, 156] on image "Main content" at bounding box center [254, 158] width 5 height 5
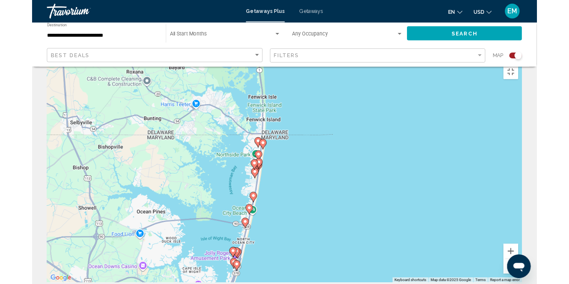
scroll to position [0, 0]
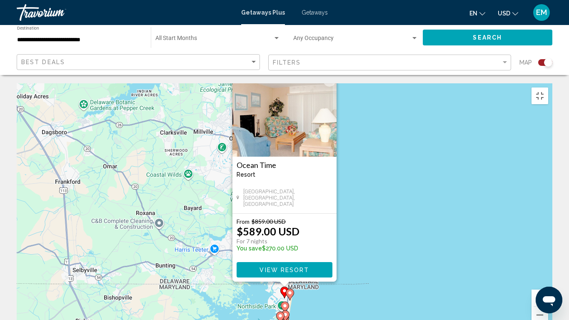
click at [330, 74] on button "Close" at bounding box center [329, 80] width 12 height 12
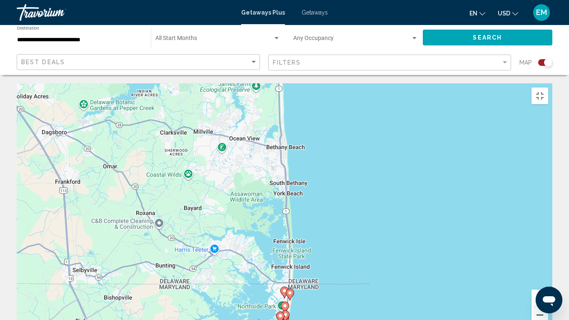
click at [548, 283] on button "Zoom out" at bounding box center [540, 315] width 17 height 17
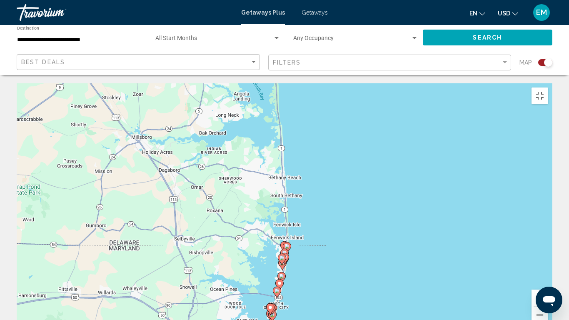
click at [548, 283] on button "Zoom out" at bounding box center [540, 315] width 17 height 17
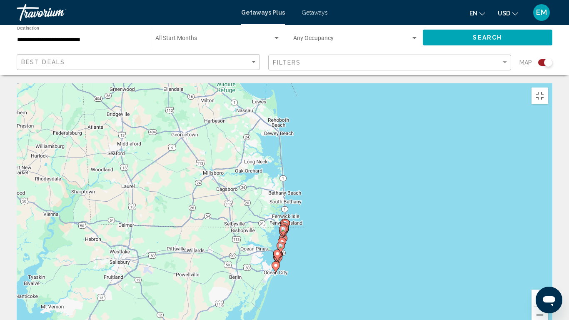
click at [548, 283] on button "Zoom out" at bounding box center [540, 315] width 17 height 17
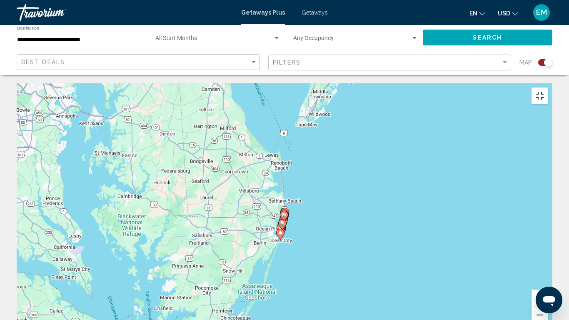
click at [548, 87] on button "Toggle fullscreen view" at bounding box center [540, 95] width 17 height 17
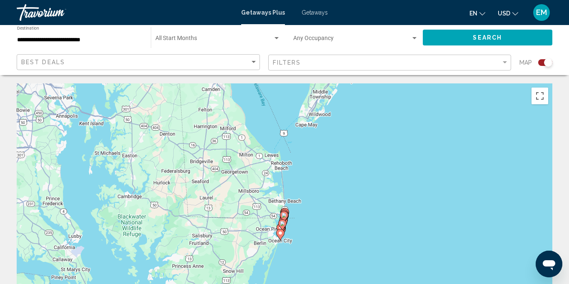
click at [393, 185] on div "To activate drag with keyboard, press Alt + Enter. Once in keyboard drag state,…" at bounding box center [285, 208] width 536 height 250
